Goal: Transaction & Acquisition: Download file/media

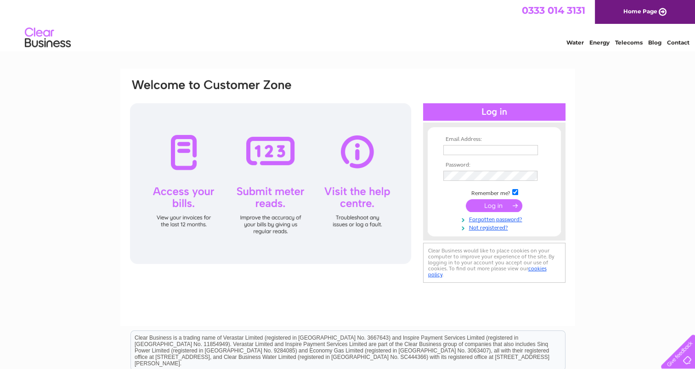
type input "manager@campbeltownpicturehouse.co.uk"
click at [496, 207] on input "submit" at bounding box center [494, 205] width 56 height 13
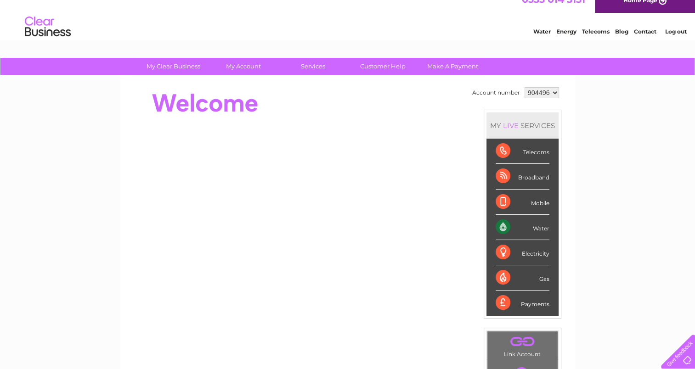
scroll to position [11, 0]
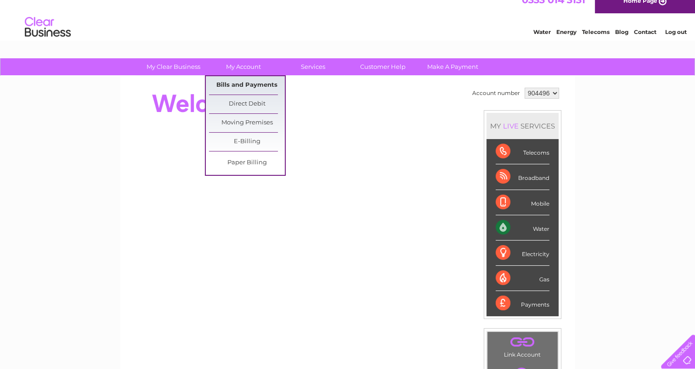
click at [242, 84] on link "Bills and Payments" at bounding box center [247, 85] width 76 height 18
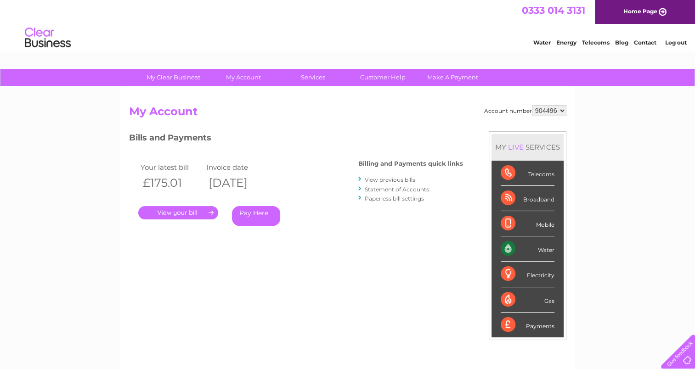
click at [193, 211] on link "." at bounding box center [178, 212] width 80 height 13
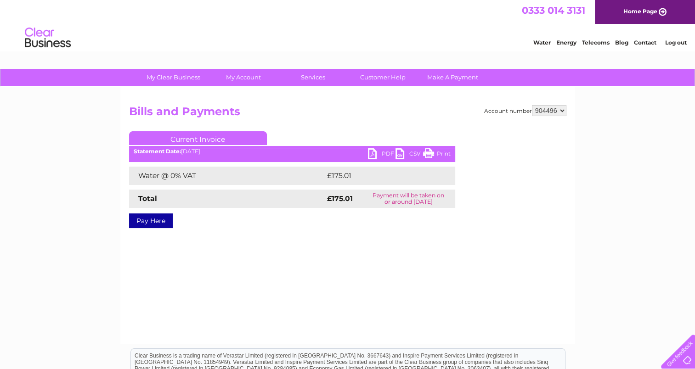
click at [375, 150] on link "PDF" at bounding box center [382, 154] width 28 height 13
